Goal: Navigation & Orientation: Find specific page/section

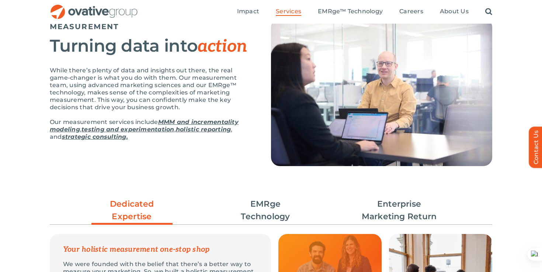
scroll to position [59, 0]
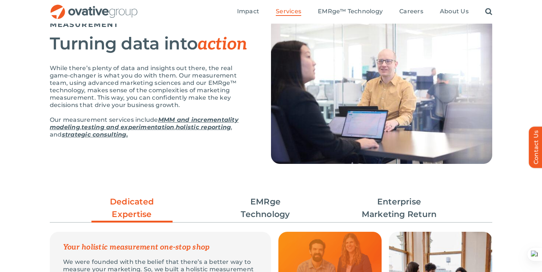
click at [265, 218] on link "EMRge Technology" at bounding box center [265, 207] width 81 height 25
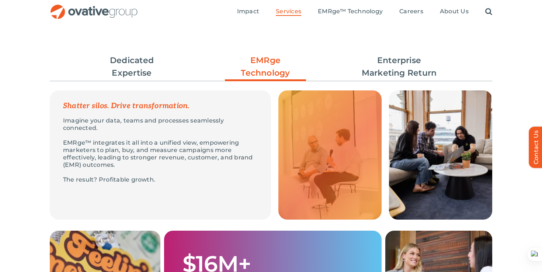
scroll to position [200, 0]
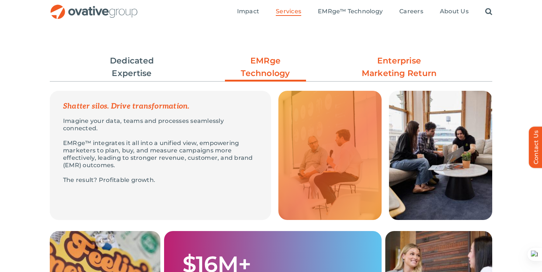
click at [414, 69] on link "Enterprise Marketing Return" at bounding box center [398, 67] width 81 height 25
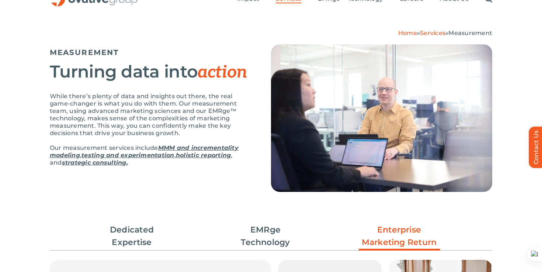
scroll to position [0, 0]
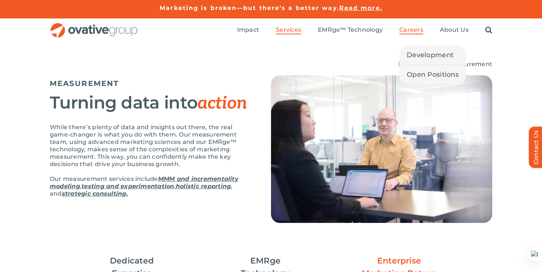
click at [405, 28] on span "Careers" at bounding box center [411, 29] width 24 height 7
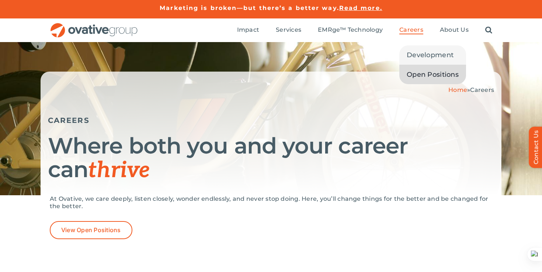
click at [418, 73] on span "Open Positions" at bounding box center [432, 74] width 52 height 10
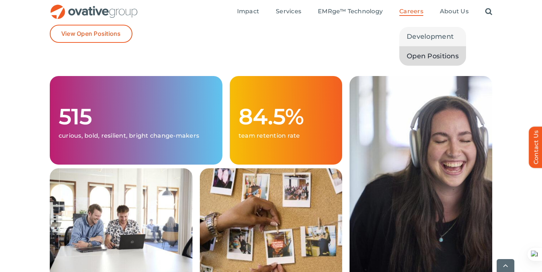
scroll to position [203, 0]
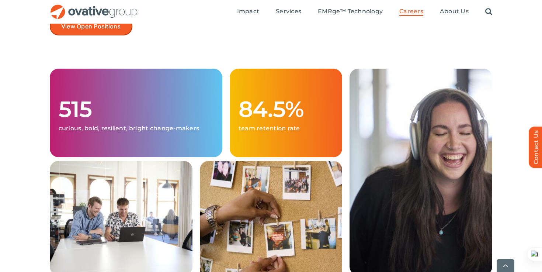
click at [102, 32] on link "View Open Positions" at bounding box center [91, 26] width 83 height 18
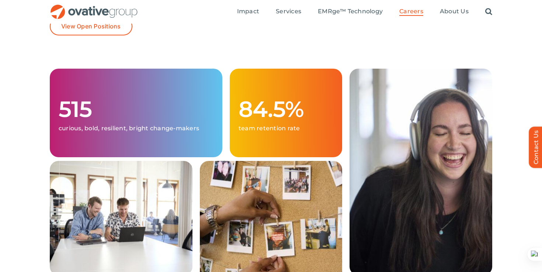
click at [12, 67] on div "At Ovative, we care deeply, listen closely, wonder endlessly, and never stop do…" at bounding box center [271, 30] width 542 height 77
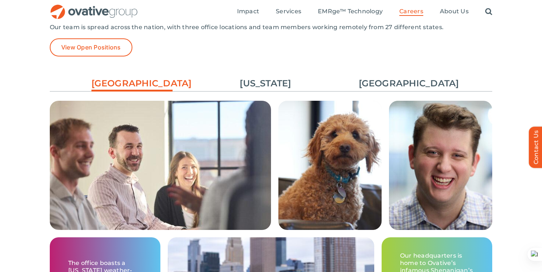
scroll to position [1081, 0]
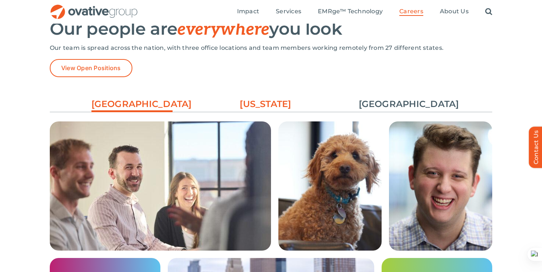
click at [247, 105] on link "[US_STATE]" at bounding box center [265, 104] width 81 height 13
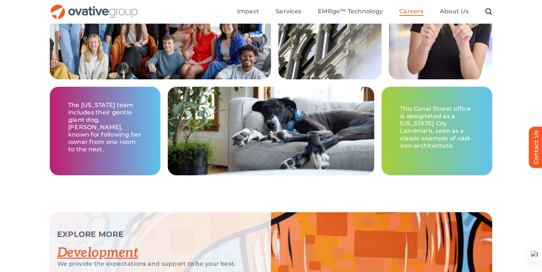
scroll to position [1098, 0]
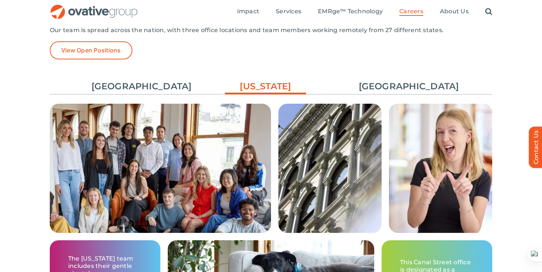
click at [375, 76] on div "Minneapolis New York Chicago The office boasts a Minnesota weather-friendly roo…" at bounding box center [271, 206] width 442 height 273
click at [390, 79] on ul "Minneapolis New York Chicago" at bounding box center [271, 86] width 442 height 20
click at [395, 84] on link "[GEOGRAPHIC_DATA]" at bounding box center [398, 86] width 81 height 13
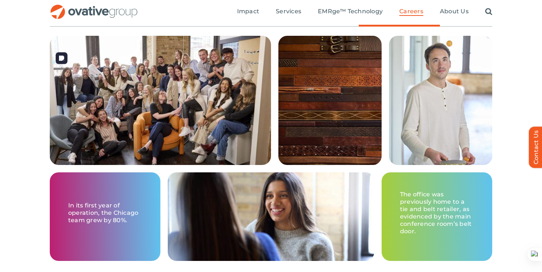
scroll to position [1149, 0]
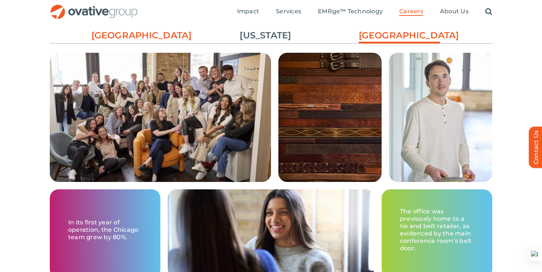
click at [113, 37] on link "[GEOGRAPHIC_DATA]" at bounding box center [131, 35] width 81 height 13
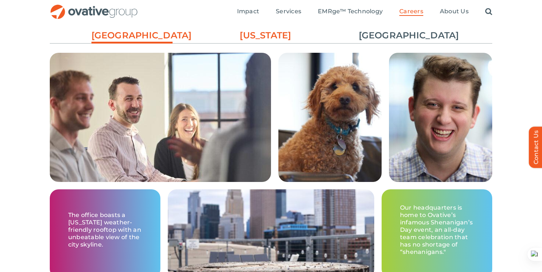
click at [270, 33] on link "[US_STATE]" at bounding box center [265, 35] width 81 height 13
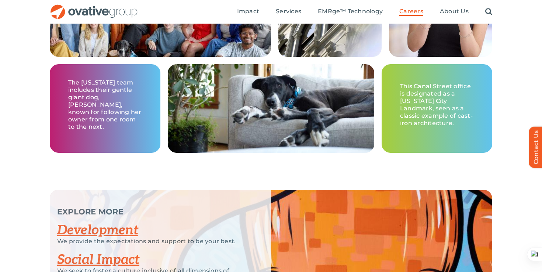
scroll to position [1158, 0]
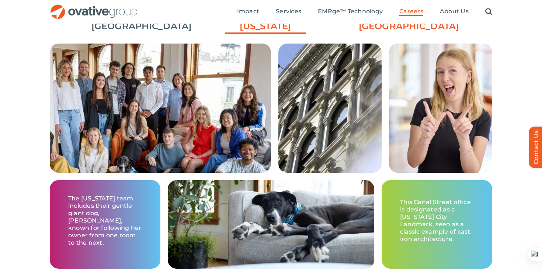
click at [398, 25] on link "[GEOGRAPHIC_DATA]" at bounding box center [398, 26] width 81 height 13
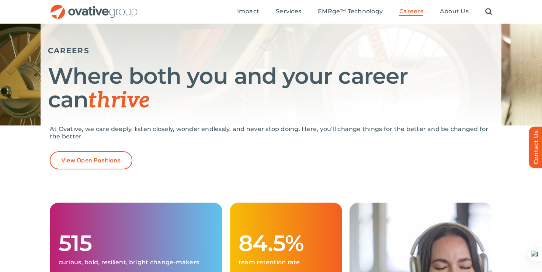
scroll to position [0, 0]
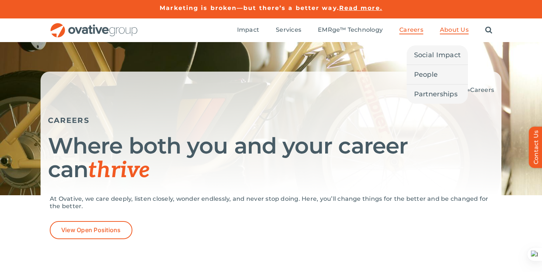
click at [448, 31] on span "About Us" at bounding box center [454, 29] width 29 height 7
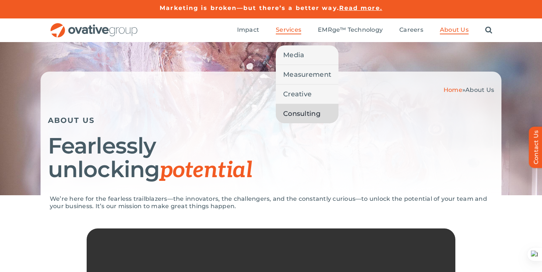
click at [298, 111] on span "Consulting" at bounding box center [301, 113] width 37 height 10
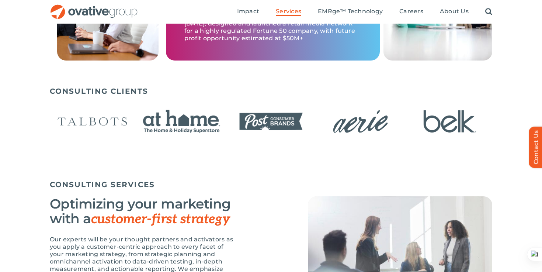
scroll to position [354, 0]
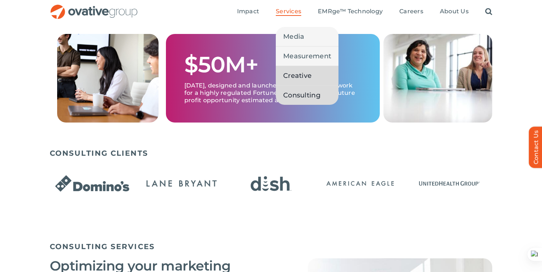
click at [300, 72] on span "Creative" at bounding box center [297, 75] width 28 height 10
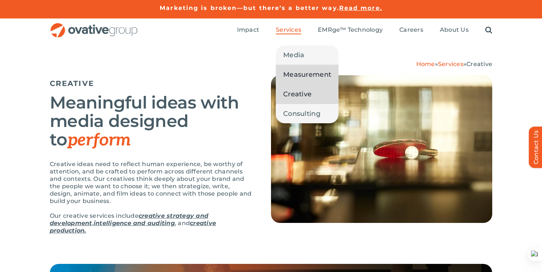
click at [294, 65] on link "Measurement" at bounding box center [307, 74] width 63 height 19
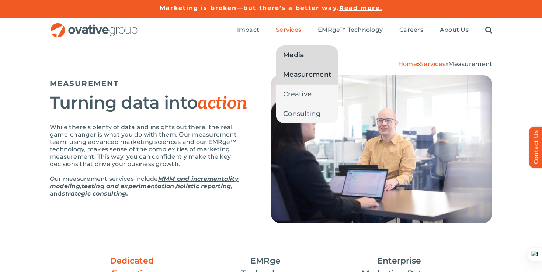
click at [285, 53] on span "Media" at bounding box center [293, 55] width 21 height 10
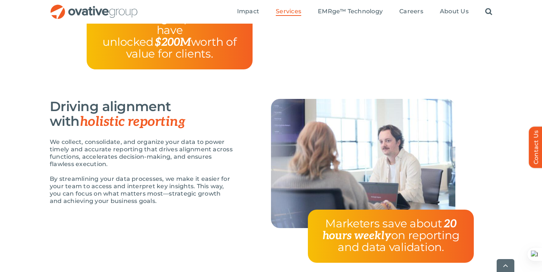
scroll to position [988, 0]
